Goal: Task Accomplishment & Management: Manage account settings

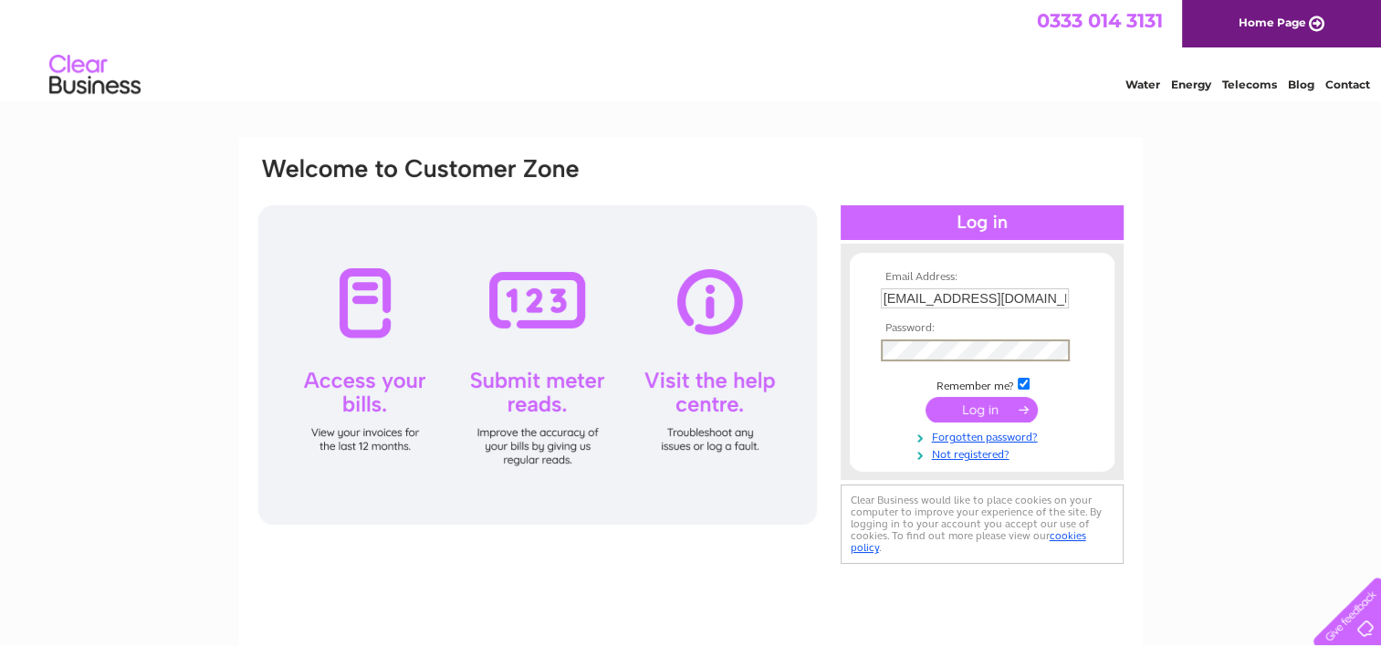
click at [829, 348] on div "Email Address: accounts.payable@medivet.co.uk Password:" at bounding box center [690, 361] width 869 height 413
click at [896, 379] on td "Remember me?" at bounding box center [982, 382] width 212 height 18
drag, startPoint x: 1062, startPoint y: 295, endPoint x: 865, endPoint y: 314, distance: 198.1
click at [865, 314] on form "Email Address: accounts.payable@medivet.co.uk Password: Forgotten password?" at bounding box center [982, 366] width 265 height 191
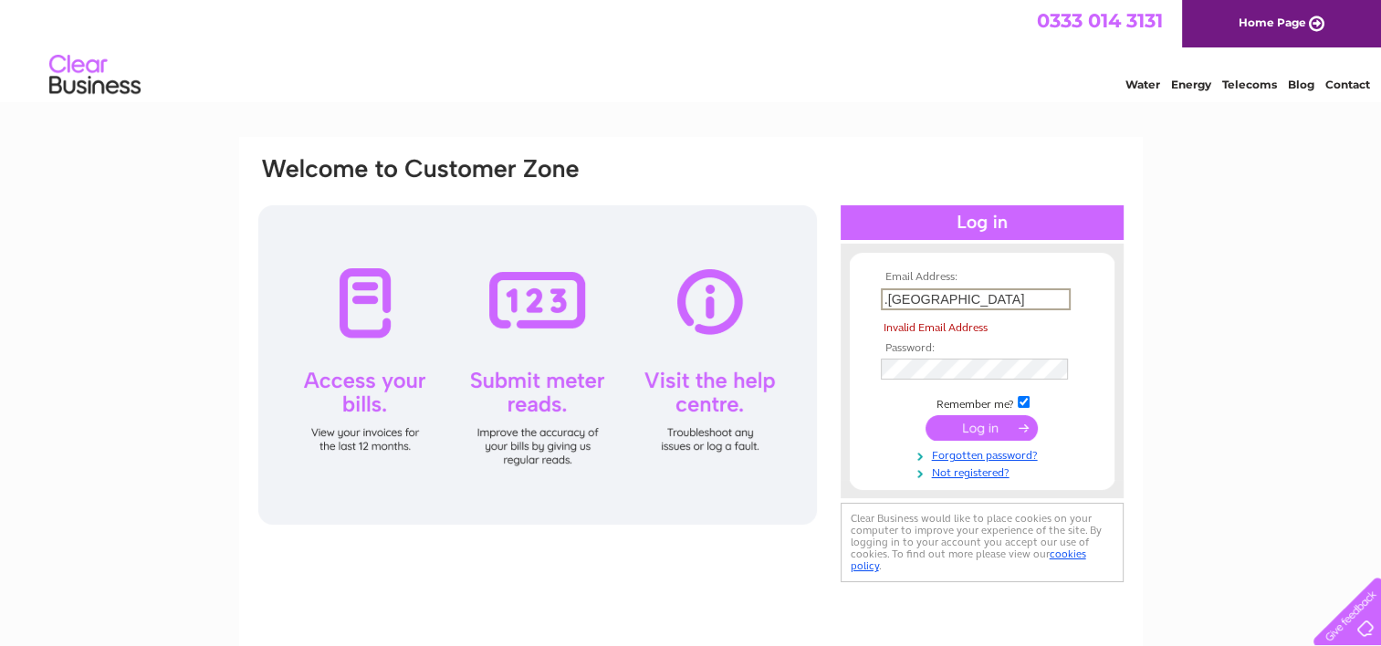
drag, startPoint x: 912, startPoint y: 309, endPoint x: 872, endPoint y: 310, distance: 40.2
click at [872, 310] on form "Email Address: .uk Invalid Email Address Password:" at bounding box center [982, 375] width 265 height 209
paste input "property.charges@medivet.co"
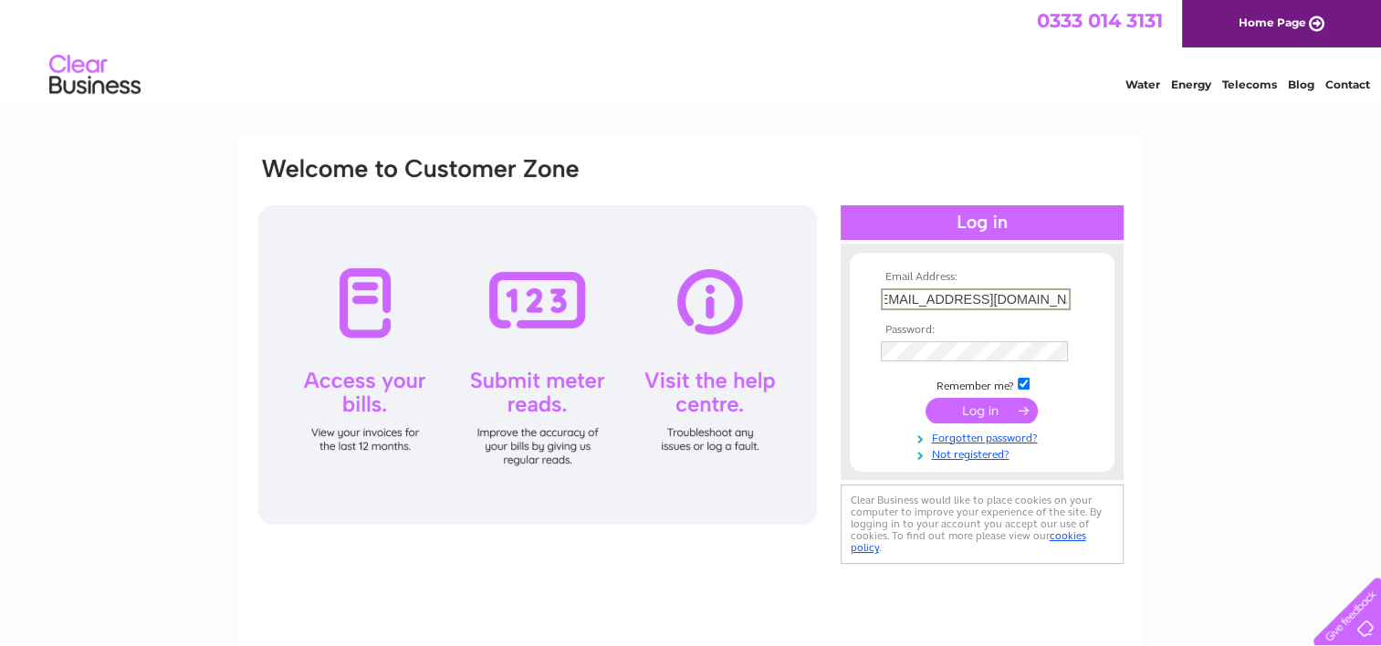
type input "[EMAIL_ADDRESS][DOMAIN_NAME]"
click at [873, 453] on form "Email Address: property.charges@medivet.co.uk Password: Forgotten password?" at bounding box center [982, 366] width 265 height 191
click at [992, 405] on input "submit" at bounding box center [981, 409] width 112 height 26
